Goal: Download file/media

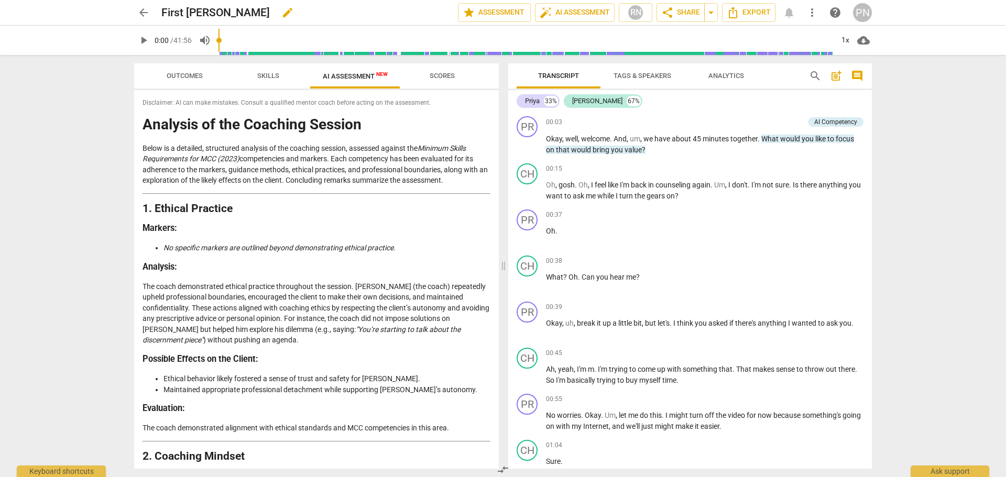
scroll to position [943, 0]
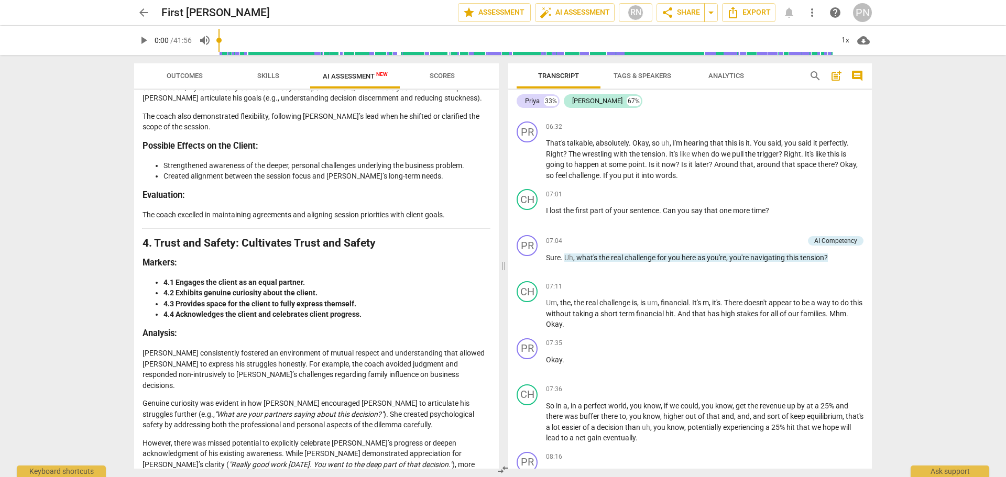
click at [145, 12] on span "arrow_back" at bounding box center [143, 12] width 13 height 13
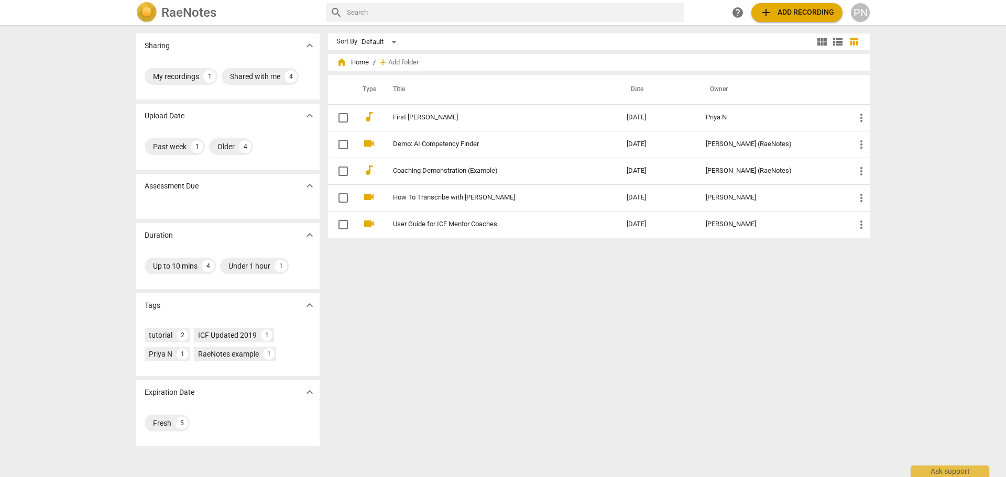
click at [767, 15] on span "add" at bounding box center [766, 12] width 13 height 13
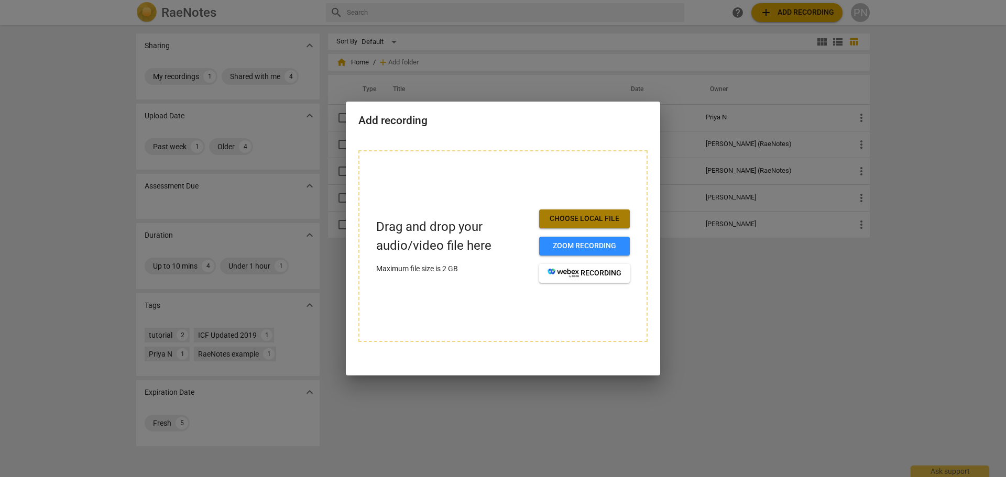
click at [592, 216] on span "Choose local file" at bounding box center [585, 219] width 74 height 10
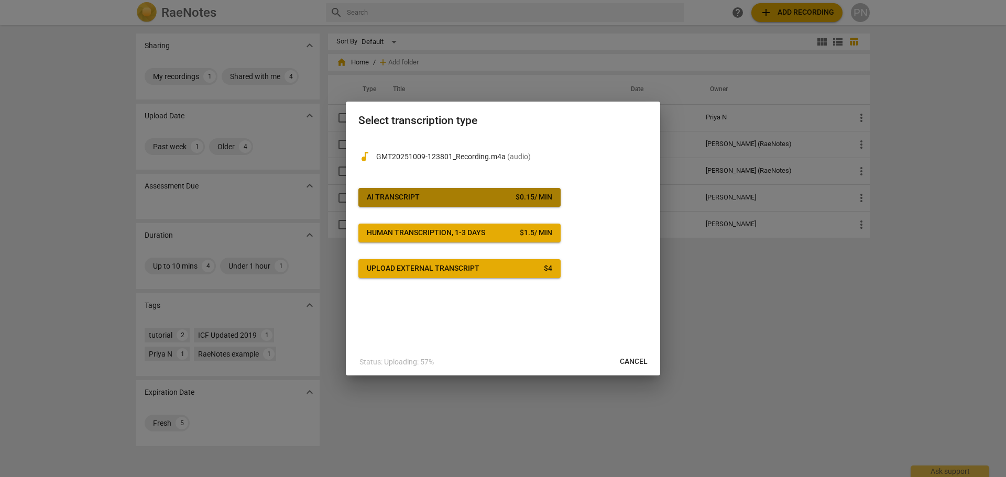
click at [448, 196] on span "AI Transcript $ 0.15 / min" at bounding box center [459, 197] width 185 height 10
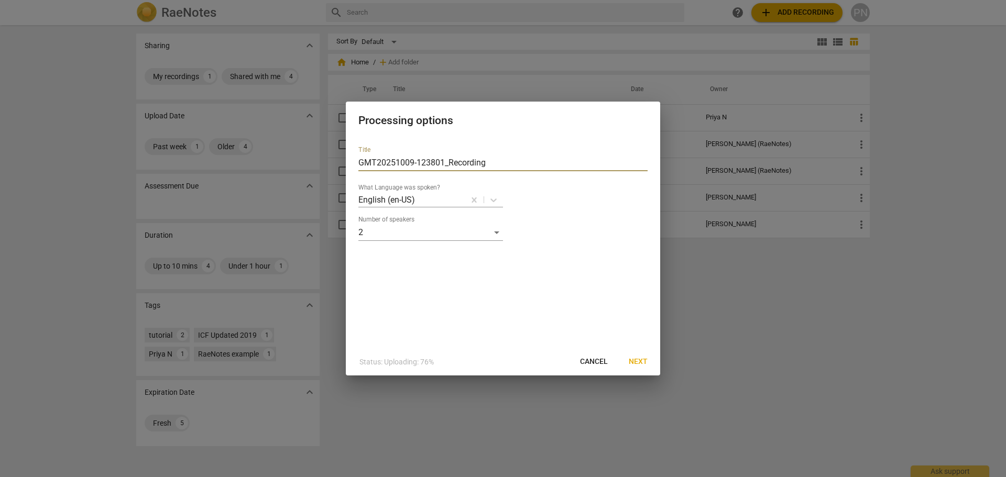
click at [498, 163] on input "GMT20251009-123801_Recording" at bounding box center [502, 163] width 289 height 17
drag, startPoint x: 492, startPoint y: 161, endPoint x: 289, endPoint y: 163, distance: 203.8
click at [289, 163] on div "Processing options Title GMT20251009-123801_Recording What Language was spoken?…" at bounding box center [503, 238] width 1006 height 477
type input "[PERSON_NAME] Recording 2"
click at [642, 361] on span "Next" at bounding box center [638, 362] width 19 height 10
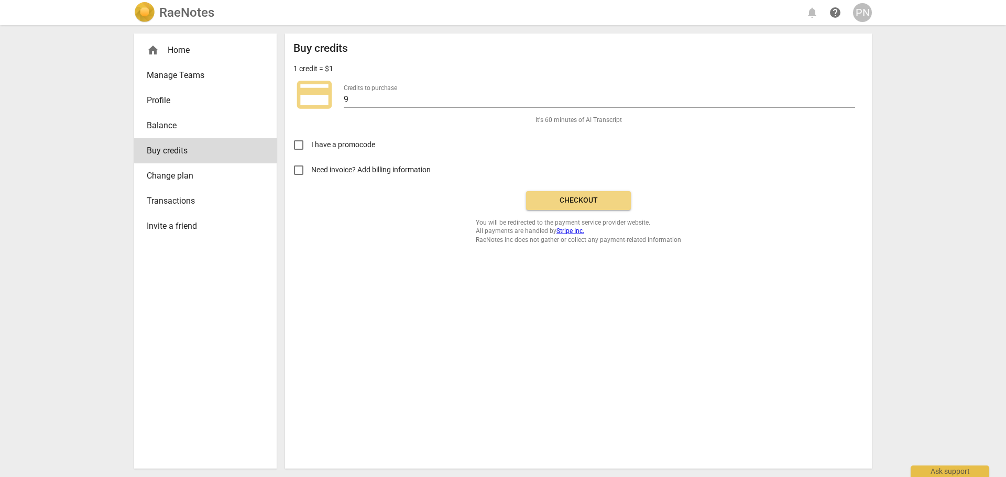
click at [566, 205] on span "Checkout" at bounding box center [578, 200] width 88 height 10
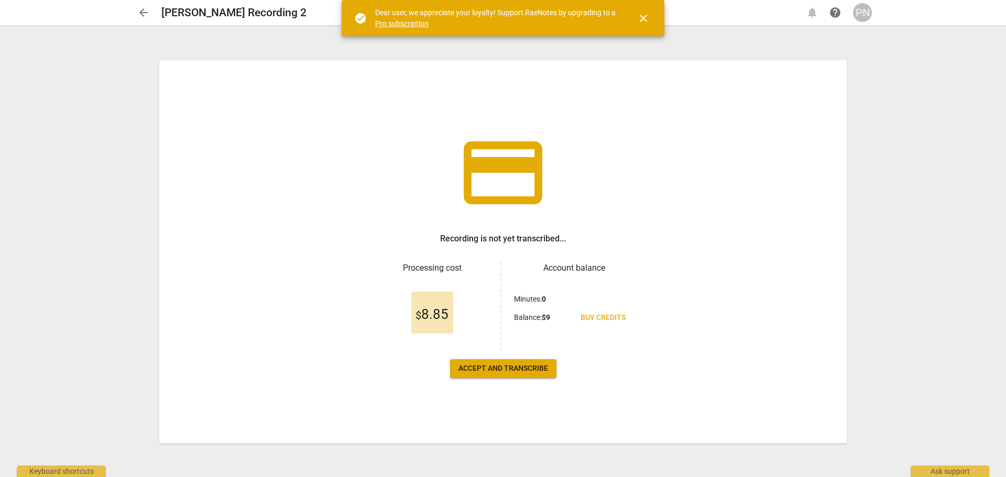
click at [524, 366] on span "Accept and transcribe" at bounding box center [503, 369] width 90 height 10
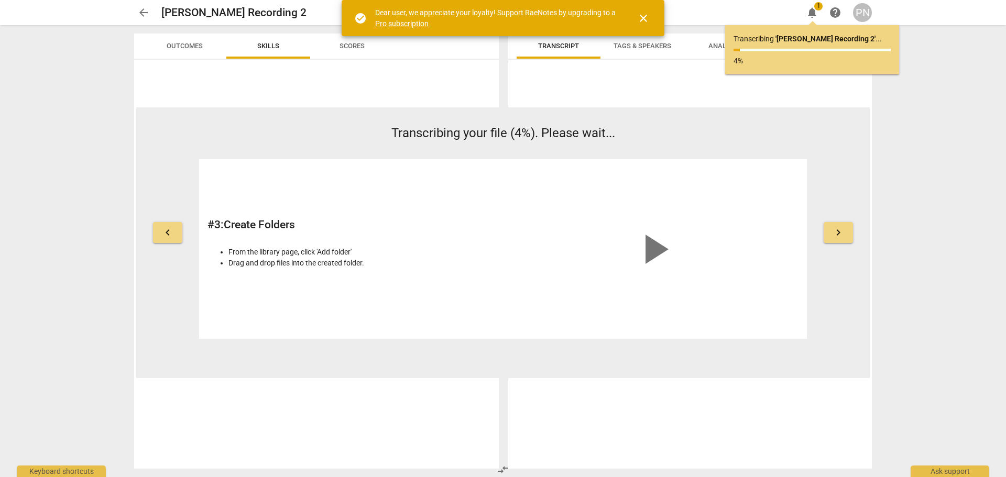
click at [641, 18] on span "close" at bounding box center [643, 18] width 13 height 13
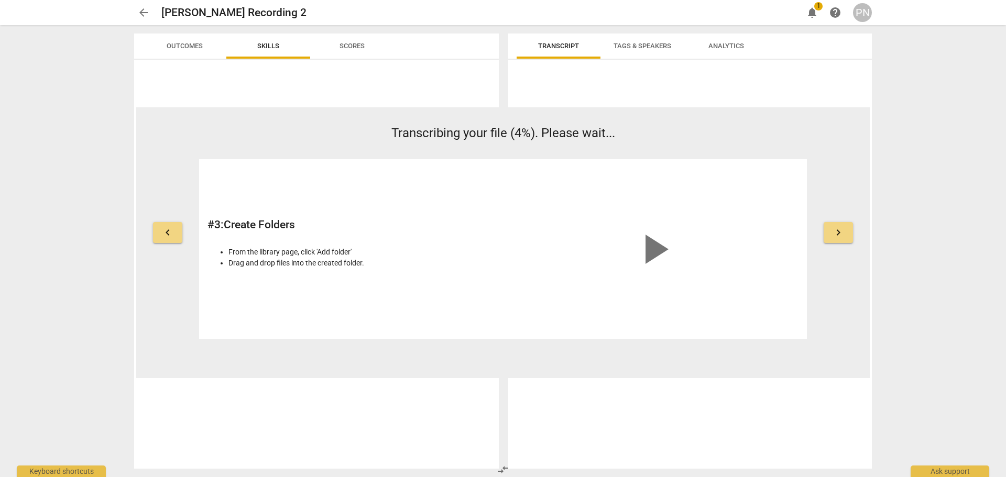
click at [146, 10] on span "arrow_back" at bounding box center [143, 12] width 13 height 13
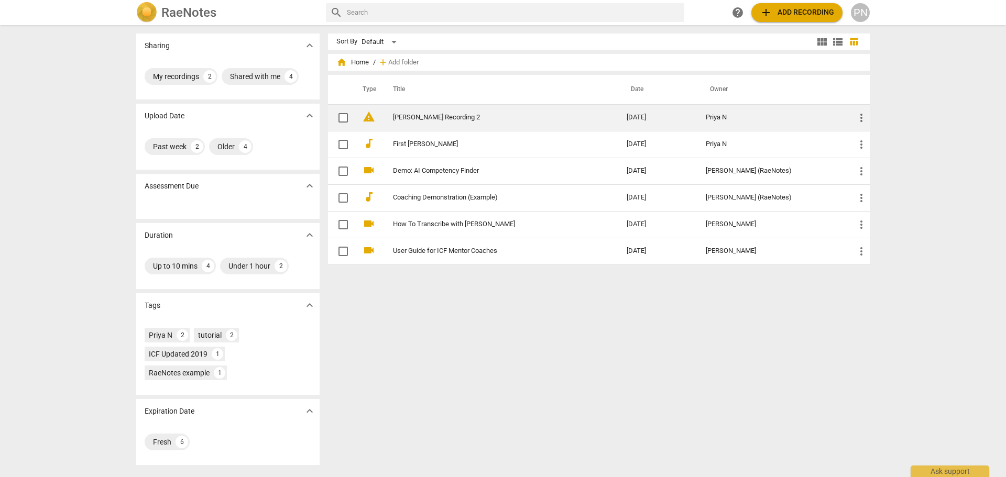
click at [430, 115] on link "[PERSON_NAME] Recording 2" at bounding box center [491, 118] width 196 height 8
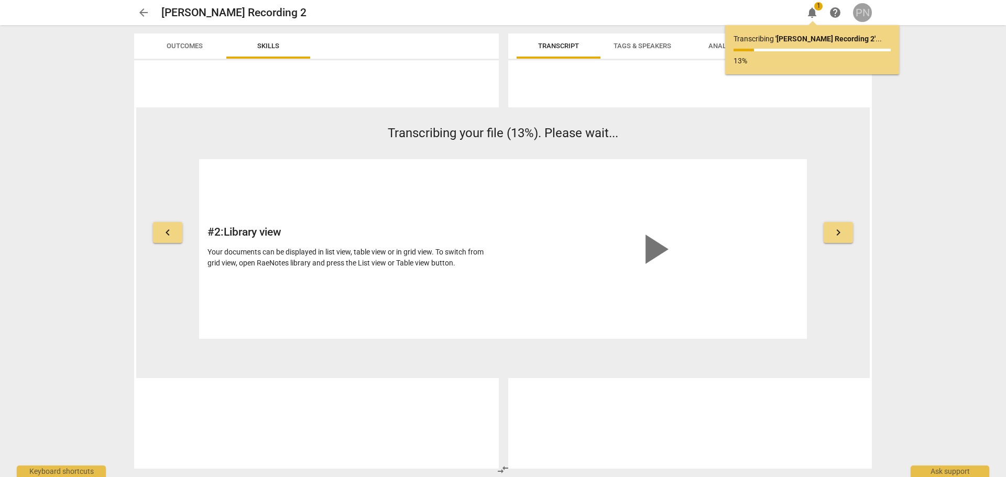
click at [863, 12] on div "PN" at bounding box center [862, 12] width 19 height 19
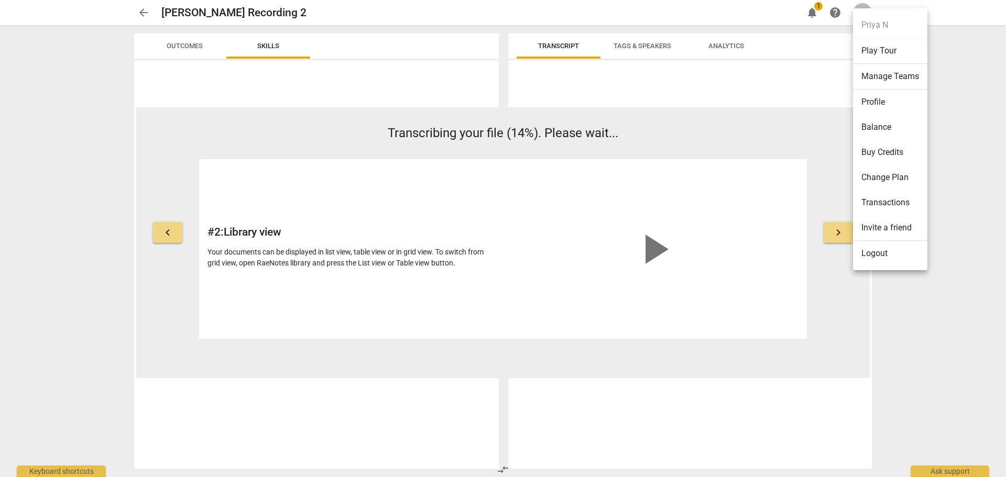
click at [902, 177] on li "Change Plan" at bounding box center [890, 177] width 74 height 25
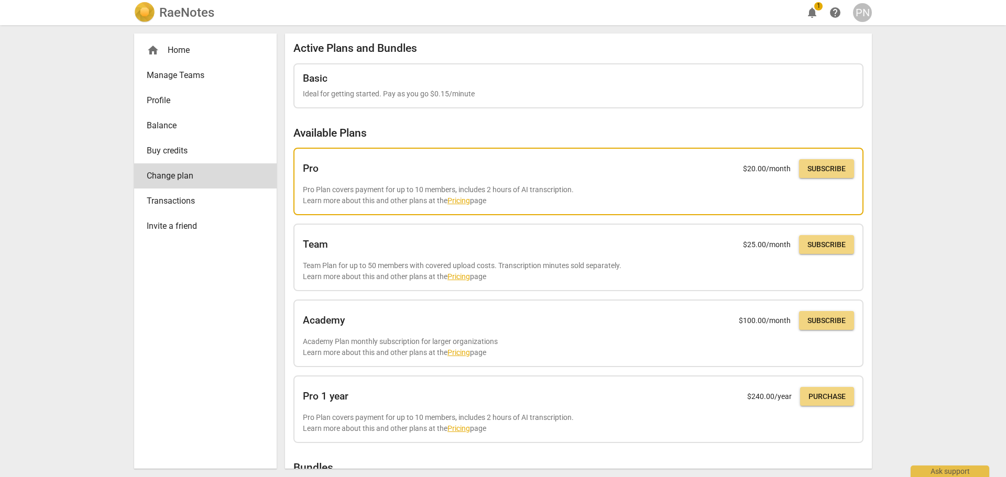
click at [465, 201] on link "Pricing" at bounding box center [458, 200] width 23 height 8
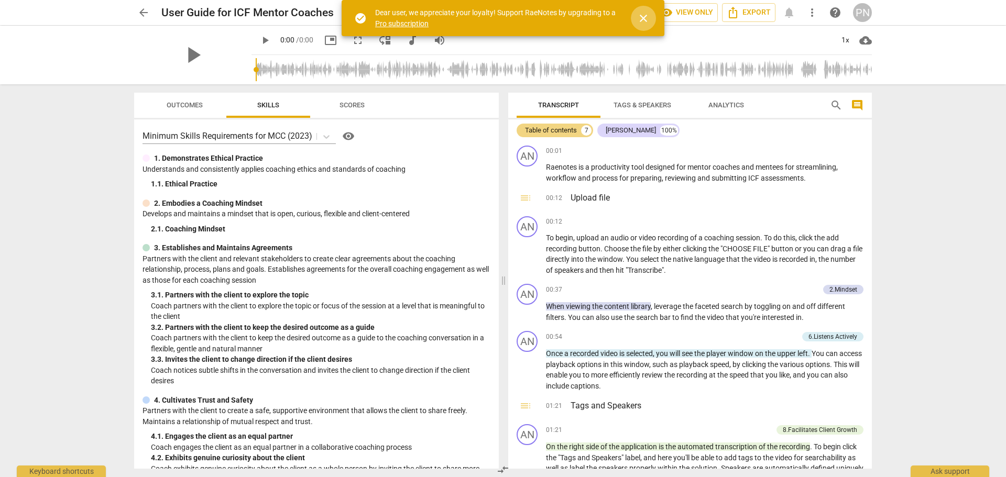
click at [641, 21] on span "close" at bounding box center [643, 18] width 13 height 13
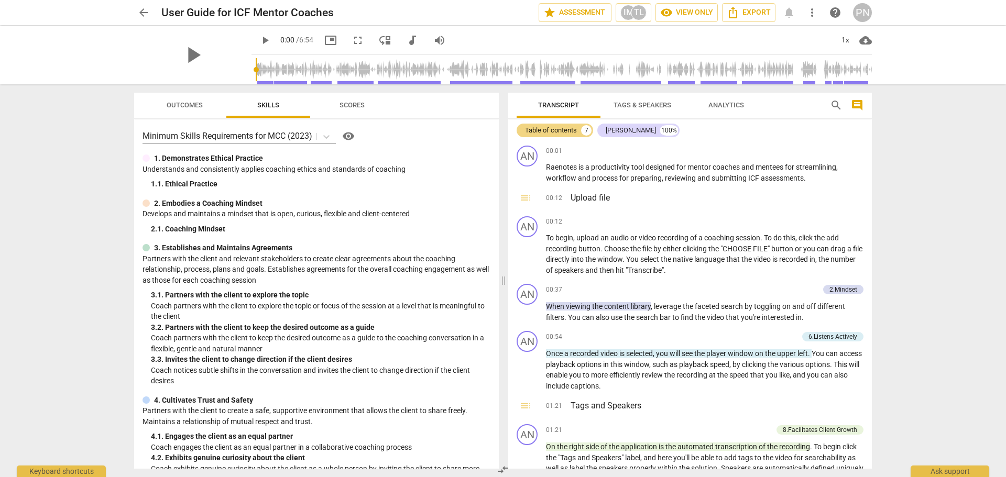
click at [719, 106] on span "Analytics" at bounding box center [726, 105] width 36 height 8
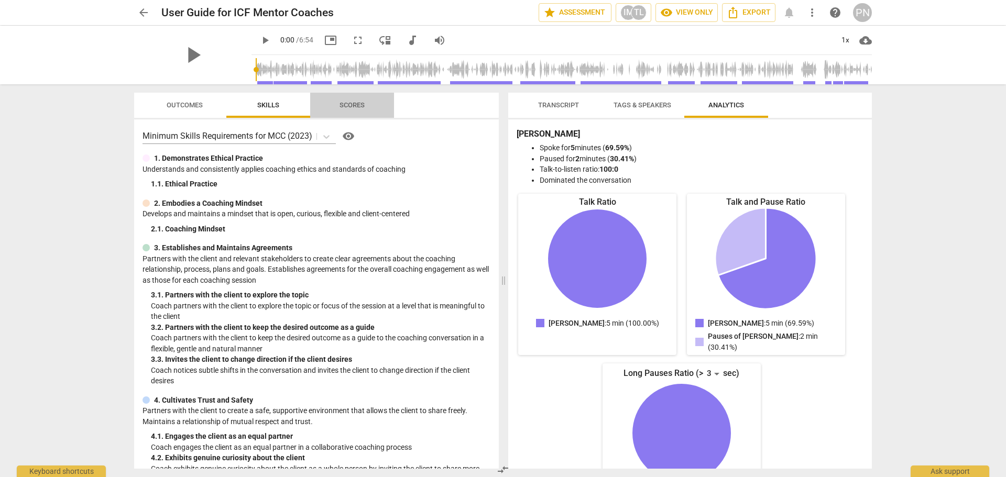
click at [360, 101] on span "Scores" at bounding box center [352, 105] width 25 height 8
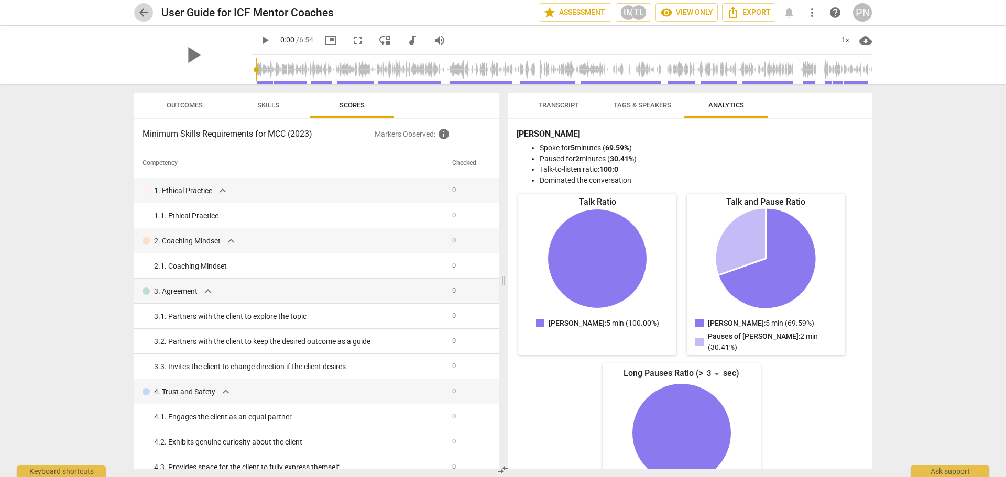
click at [137, 12] on span "arrow_back" at bounding box center [143, 12] width 19 height 13
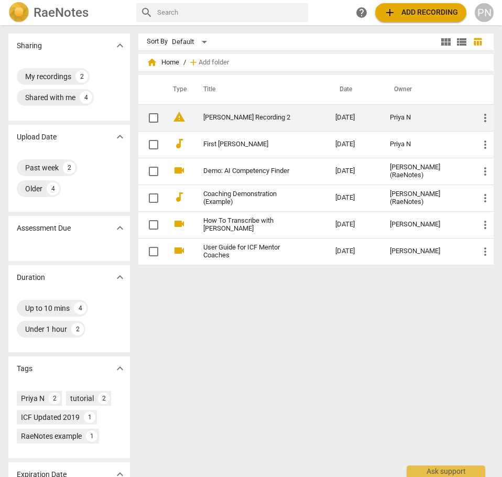
click at [209, 118] on link "[PERSON_NAME] Recording 2" at bounding box center [250, 118] width 95 height 8
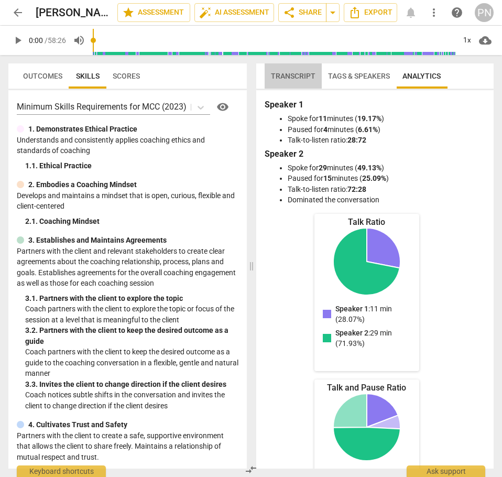
click at [289, 80] on span "Transcript" at bounding box center [293, 76] width 45 height 8
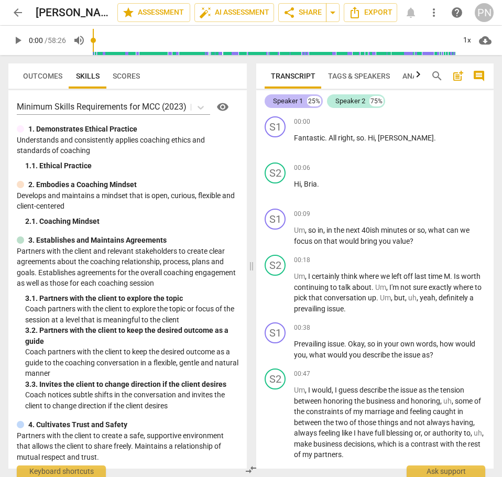
click at [279, 103] on div "Speaker 1" at bounding box center [288, 101] width 30 height 10
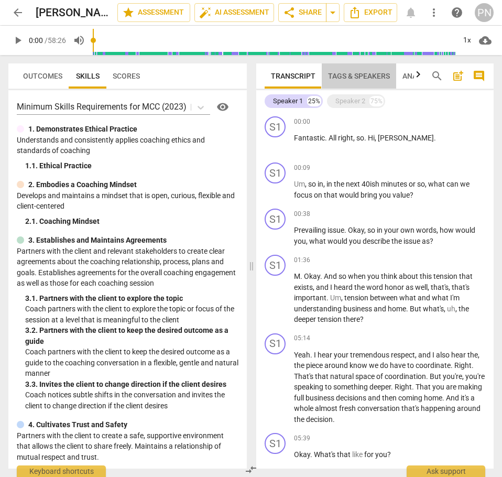
click at [356, 76] on span "Tags & Speakers" at bounding box center [359, 76] width 62 height 8
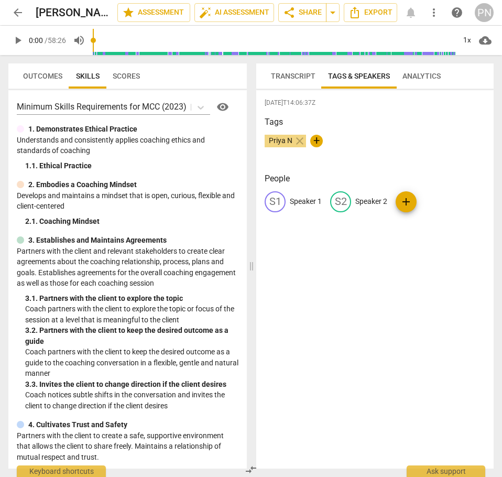
click at [277, 200] on div "S1" at bounding box center [275, 201] width 21 height 21
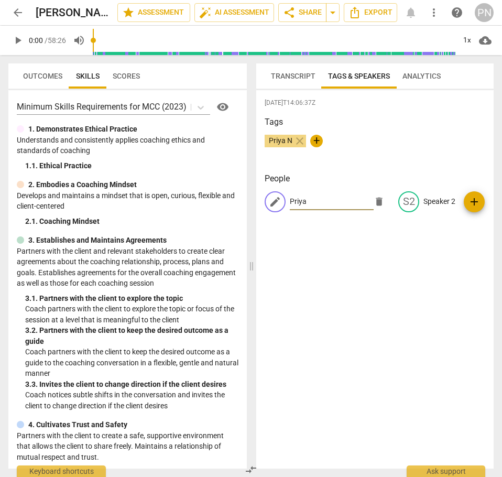
type input "Priya"
click at [411, 202] on div "edit" at bounding box center [408, 201] width 21 height 21
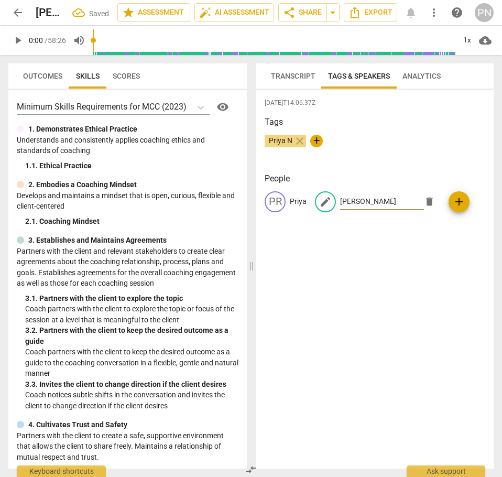
type input "[PERSON_NAME]"
click at [360, 293] on div "[DATE]T14:06:37Z Tags Priya N close + People PR [PERSON_NAME] edit [PERSON_NAME…" at bounding box center [374, 279] width 237 height 378
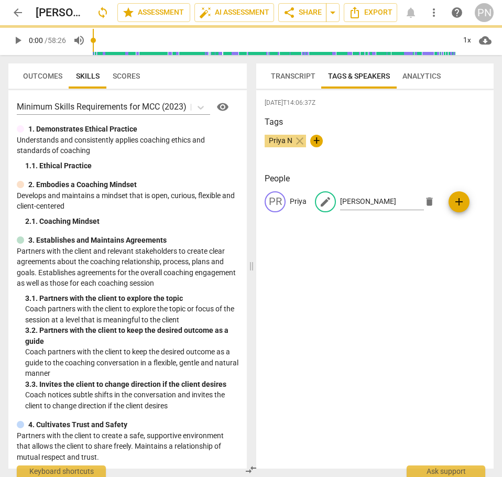
click at [368, 154] on div "Priya N close +" at bounding box center [375, 145] width 221 height 21
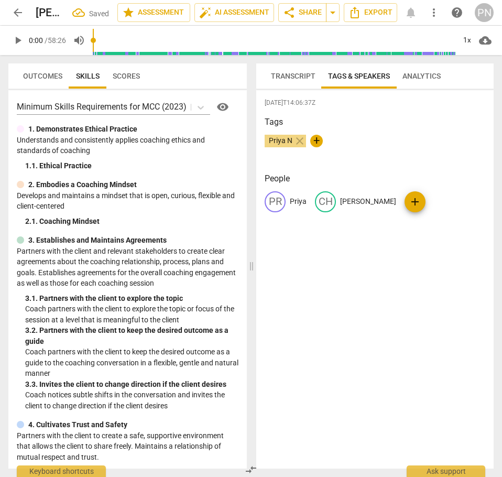
click at [39, 76] on span "Outcomes" at bounding box center [42, 76] width 39 height 8
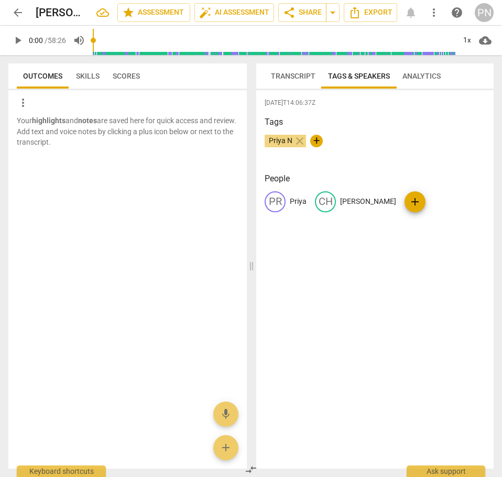
click at [71, 75] on span "Skills" at bounding box center [88, 76] width 36 height 15
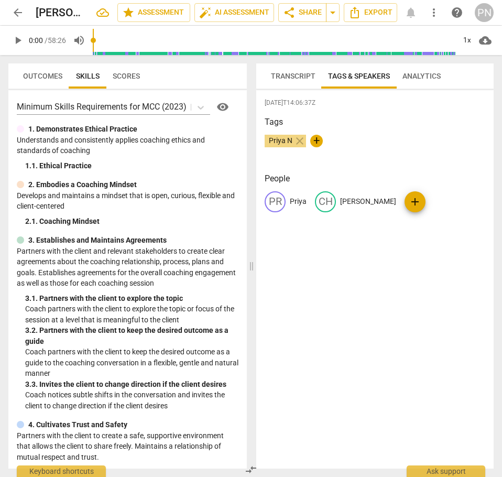
click at [113, 75] on span "Scores" at bounding box center [126, 76] width 27 height 8
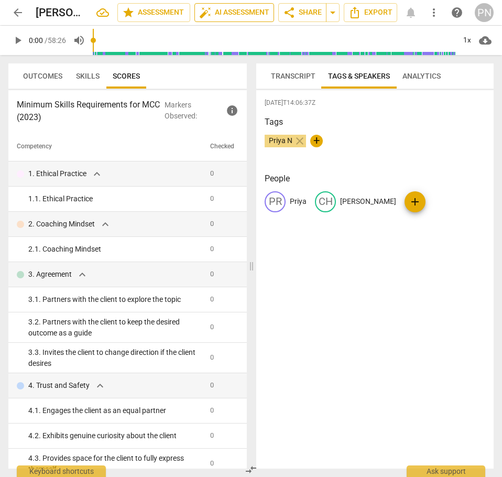
click at [250, 17] on span "auto_fix_high AI Assessment" at bounding box center [234, 12] width 70 height 13
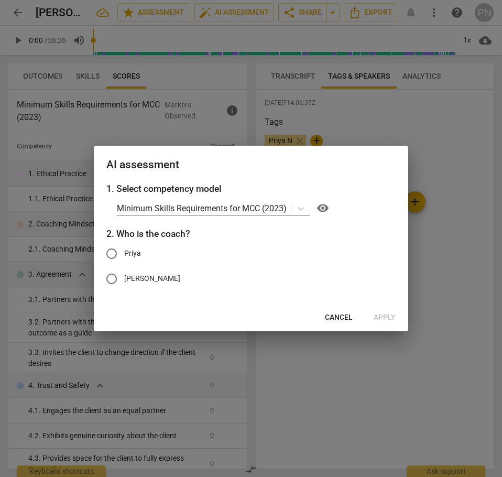
click at [113, 253] on input "Priya" at bounding box center [111, 253] width 25 height 25
radio input "true"
click at [380, 314] on span "Apply" at bounding box center [385, 317] width 22 height 10
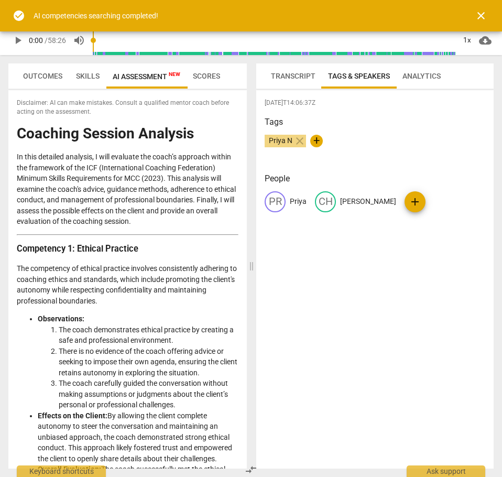
click at [483, 12] on span "close" at bounding box center [481, 15] width 13 height 13
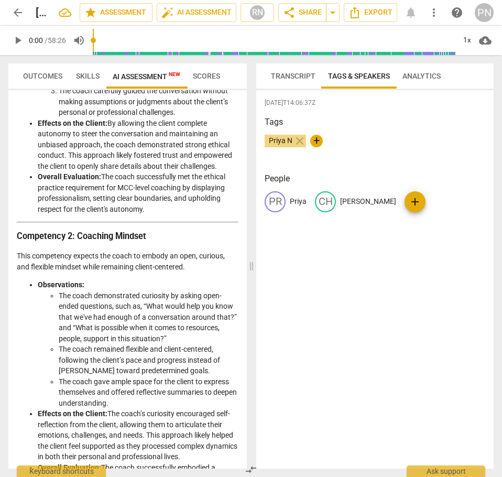
scroll to position [367, 0]
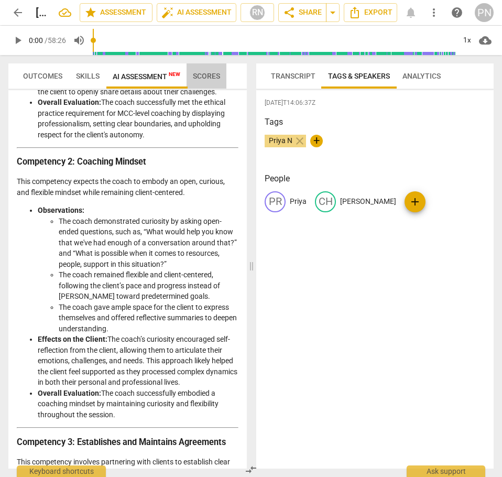
click at [207, 73] on span "Scores" at bounding box center [206, 76] width 27 height 8
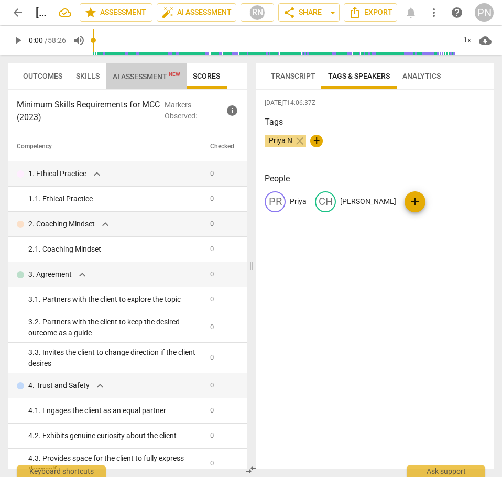
click at [154, 77] on span "AI Assessment New" at bounding box center [147, 76] width 68 height 8
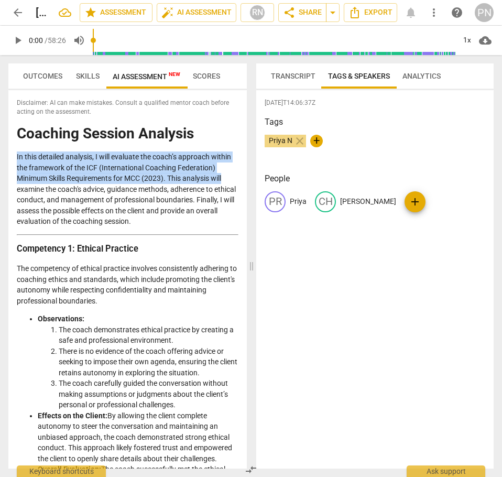
drag, startPoint x: 240, startPoint y: 125, endPoint x: 246, endPoint y: 180, distance: 55.3
click at [246, 180] on div "Disclaimer: AI can make mistakes. Consult a qualified mentor coach before actin…" at bounding box center [127, 279] width 238 height 378
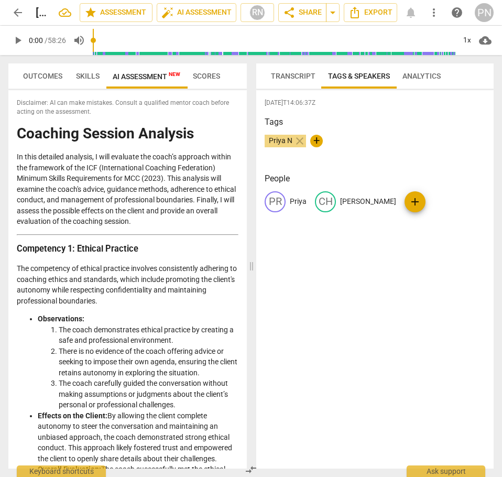
click at [137, 215] on p "In this detailed analysis, I will evaluate the coach’s approach within the fram…" at bounding box center [128, 188] width 222 height 75
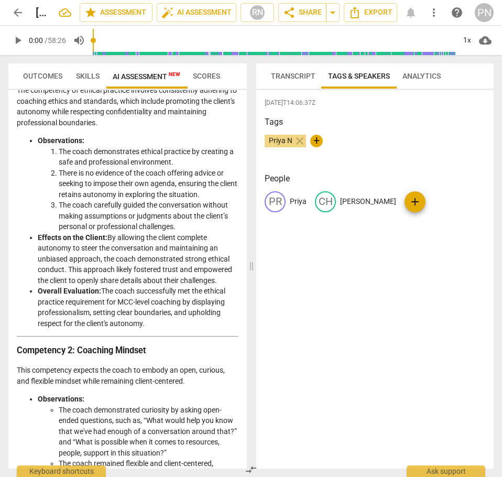
scroll to position [0, 0]
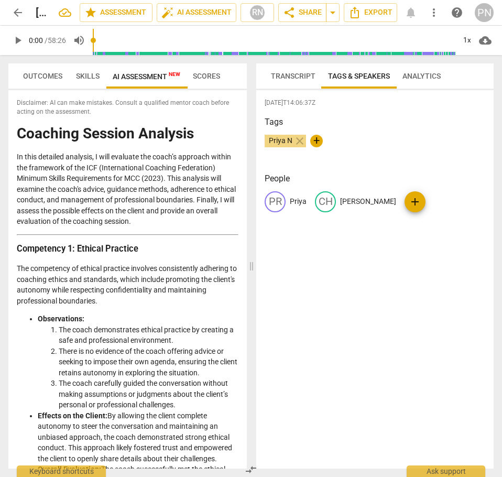
click at [14, 15] on span "arrow_back" at bounding box center [18, 12] width 13 height 13
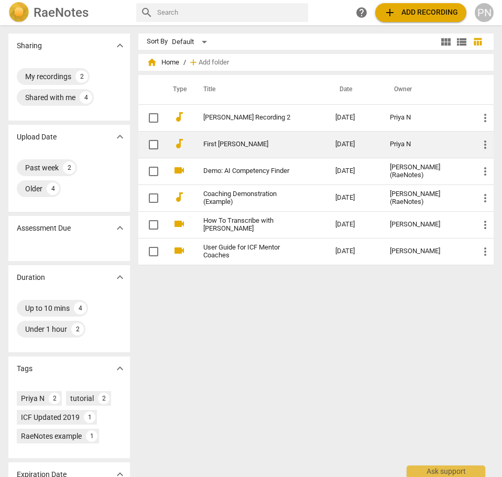
click at [215, 145] on link "First [PERSON_NAME]" at bounding box center [250, 144] width 95 height 8
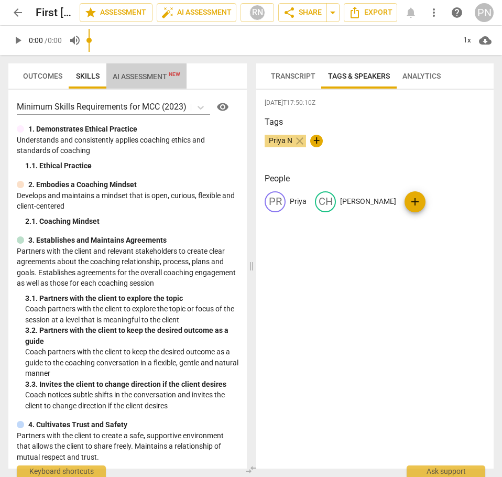
click at [150, 69] on span "AI Assessment New" at bounding box center [146, 76] width 80 height 16
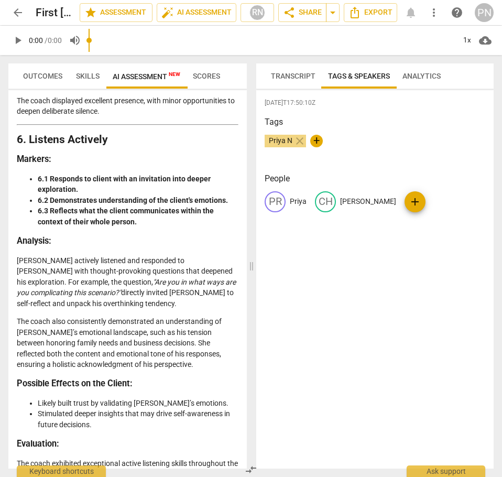
scroll to position [3093, 0]
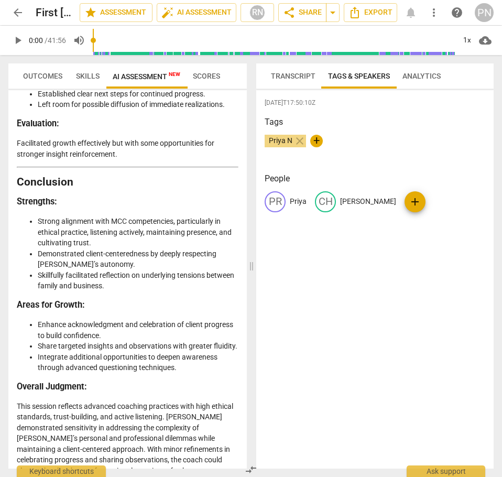
click at [202, 454] on p "This session reflects advanced coaching practices with high ethical standards, …" at bounding box center [128, 438] width 222 height 75
click at [17, 12] on span "arrow_back" at bounding box center [18, 12] width 13 height 13
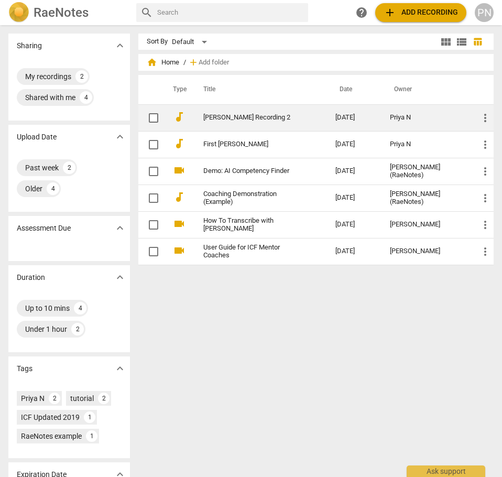
click at [231, 115] on link "[PERSON_NAME] Recording 2" at bounding box center [250, 118] width 95 height 8
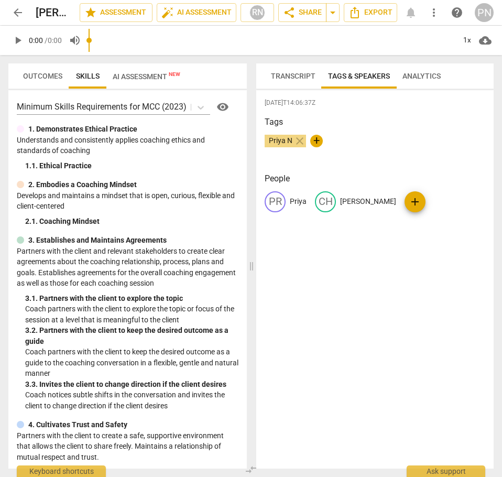
click at [147, 47] on input "range" at bounding box center [272, 41] width 366 height 34
click at [147, 76] on span "AI Assessment New" at bounding box center [147, 76] width 68 height 8
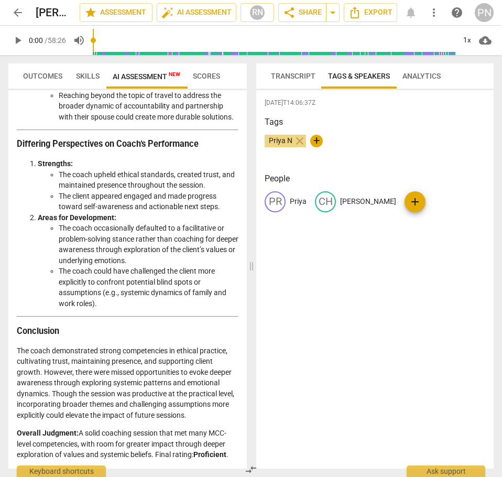
scroll to position [2412, 0]
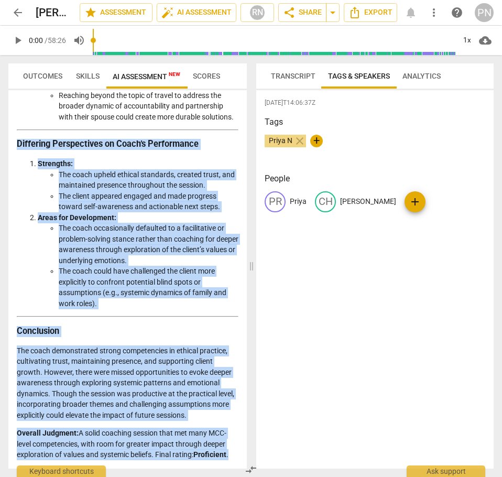
drag, startPoint x: 19, startPoint y: 144, endPoint x: 236, endPoint y: 462, distance: 385.2
click at [236, 462] on div "Disclaimer: AI can make mistakes. Consult a qualified mentor coach before actin…" at bounding box center [127, 279] width 238 height 378
copy div "Loremipsu Dolorsitamet co Adipi’e Seddoeiusmo Temporinc: Utl etdol magnaa enima…"
click at [302, 74] on span "Transcript" at bounding box center [293, 76] width 45 height 8
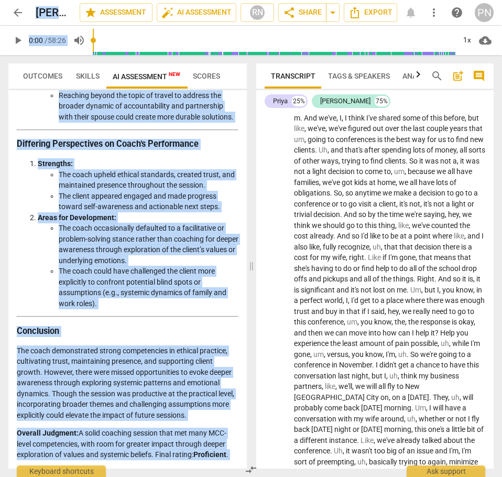
drag, startPoint x: 260, startPoint y: 118, endPoint x: 381, endPoint y: 469, distance: 371.5
click at [380, 474] on div "Transcript Tags & Speakers Analytics search post_add comment Priya 25% [PERSON_…" at bounding box center [377, 266] width 250 height 422
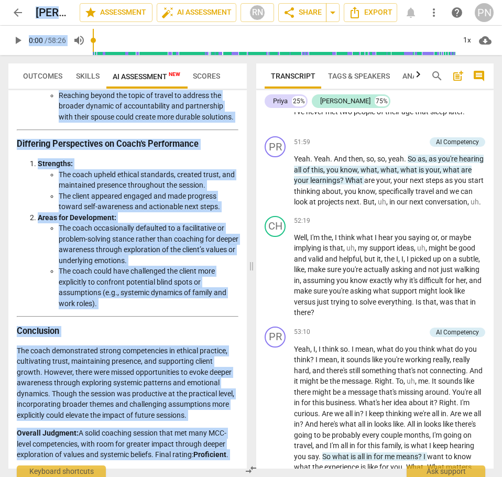
scroll to position [10926, 0]
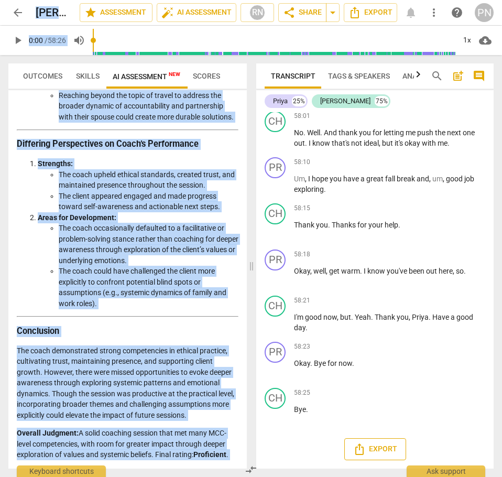
click at [372, 441] on button "Export" at bounding box center [375, 449] width 62 height 22
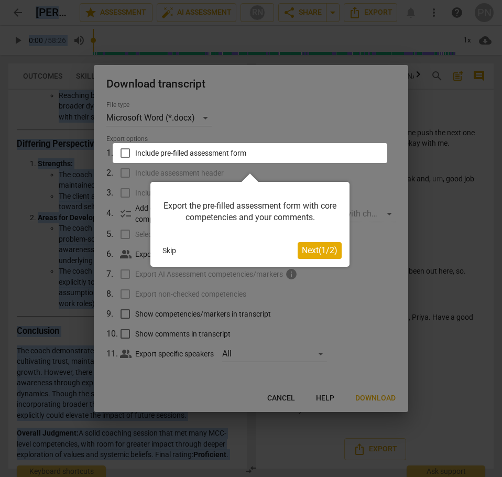
click at [167, 249] on button "Skip" at bounding box center [169, 251] width 22 height 16
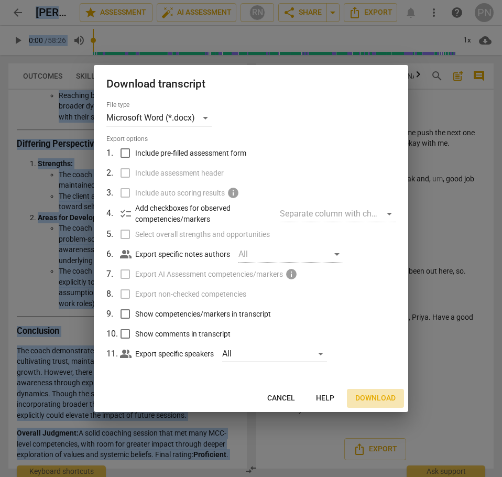
click at [377, 397] on span "Download" at bounding box center [375, 398] width 40 height 10
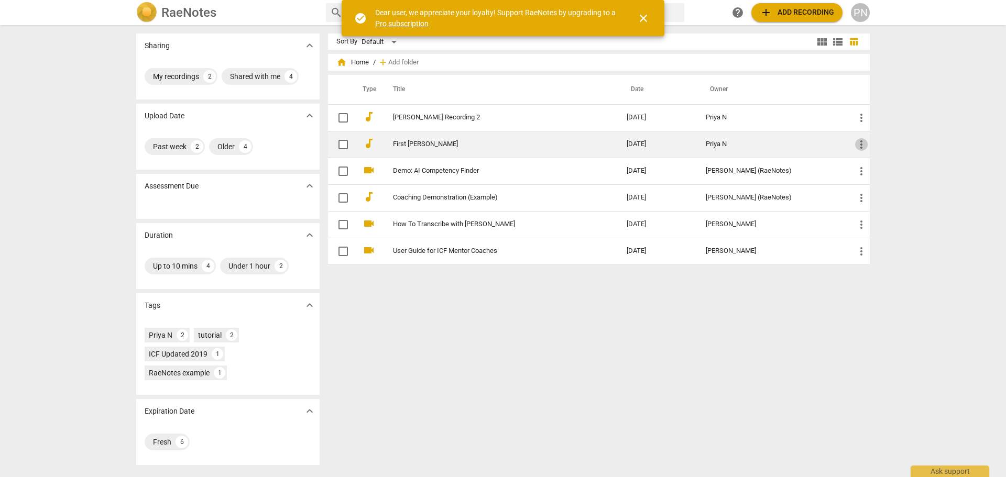
click at [861, 140] on span "more_vert" at bounding box center [861, 144] width 13 height 13
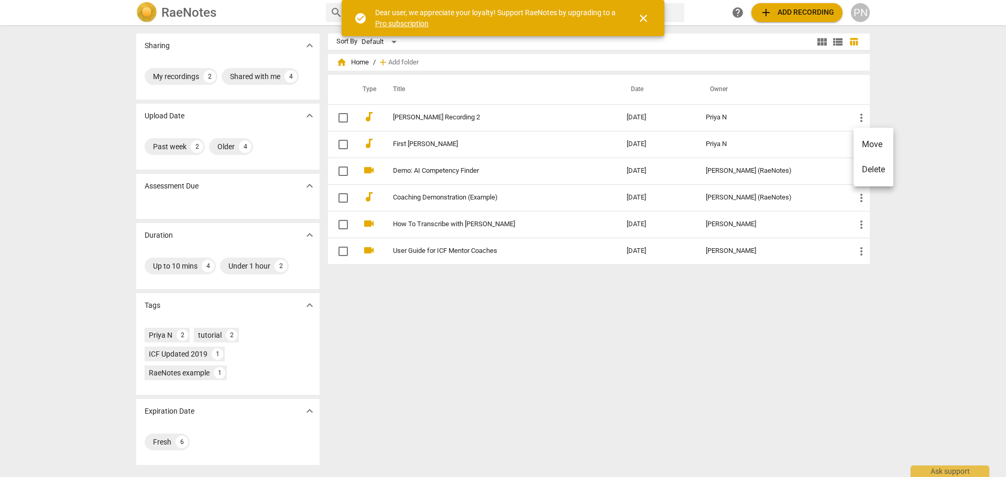
click at [410, 144] on div at bounding box center [503, 238] width 1006 height 477
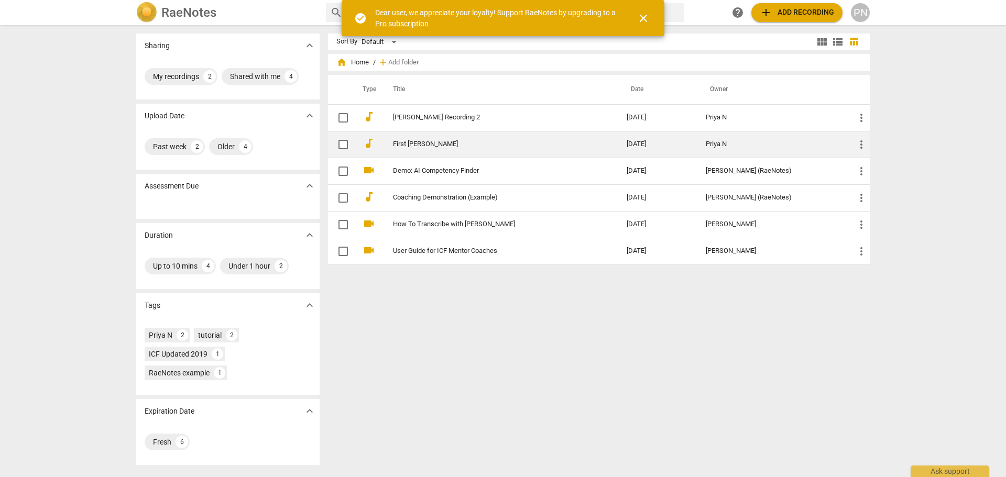
click at [410, 144] on link "First [PERSON_NAME]" at bounding box center [491, 144] width 196 height 8
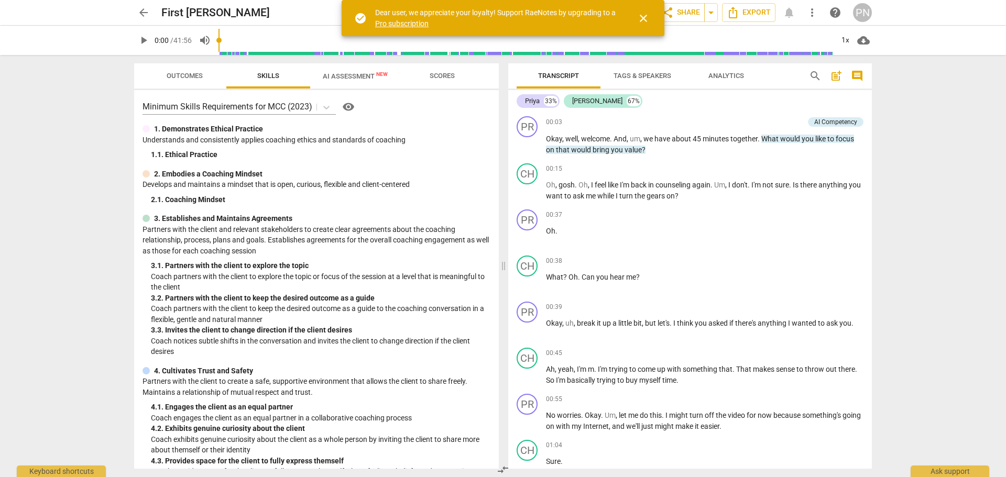
click at [556, 78] on span "Transcript" at bounding box center [558, 76] width 41 height 8
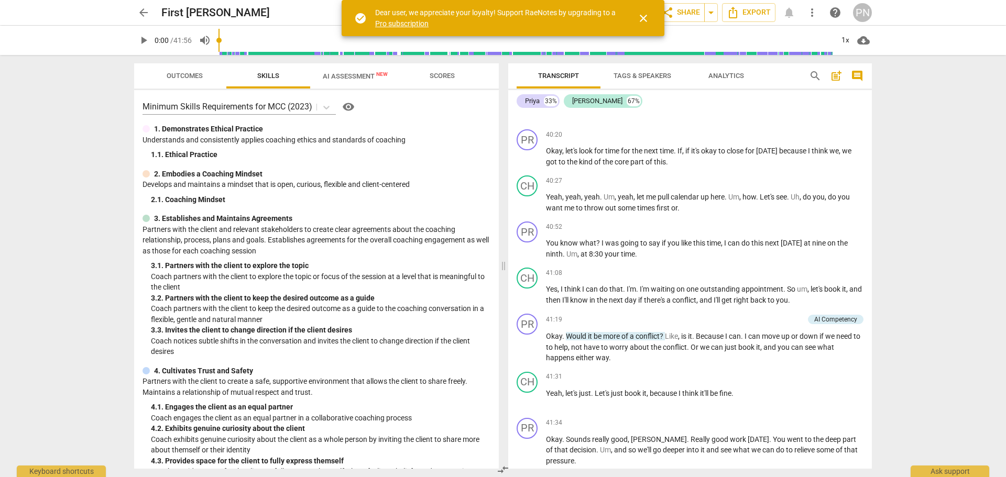
scroll to position [6100, 0]
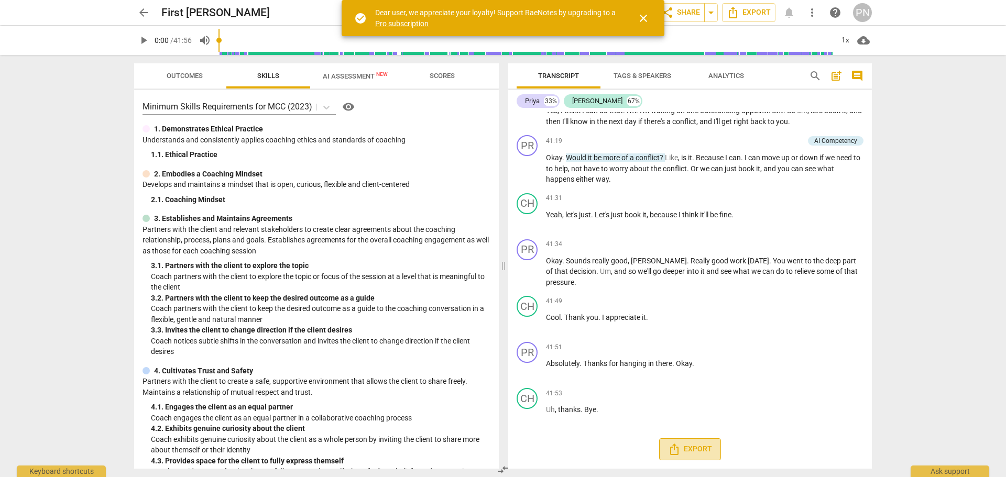
click at [695, 443] on span "Export" at bounding box center [690, 449] width 44 height 13
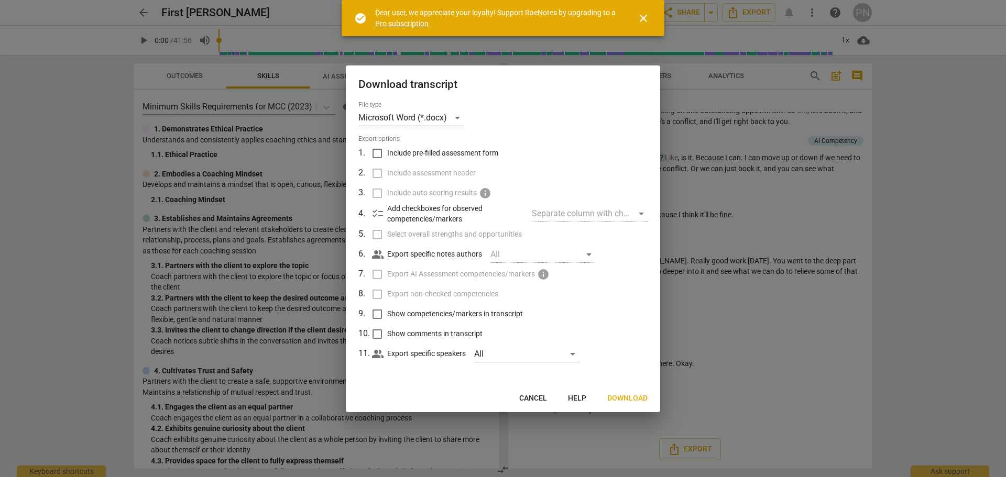
click at [643, 402] on span "Download" at bounding box center [627, 398] width 40 height 10
